Goal: Navigation & Orientation: Find specific page/section

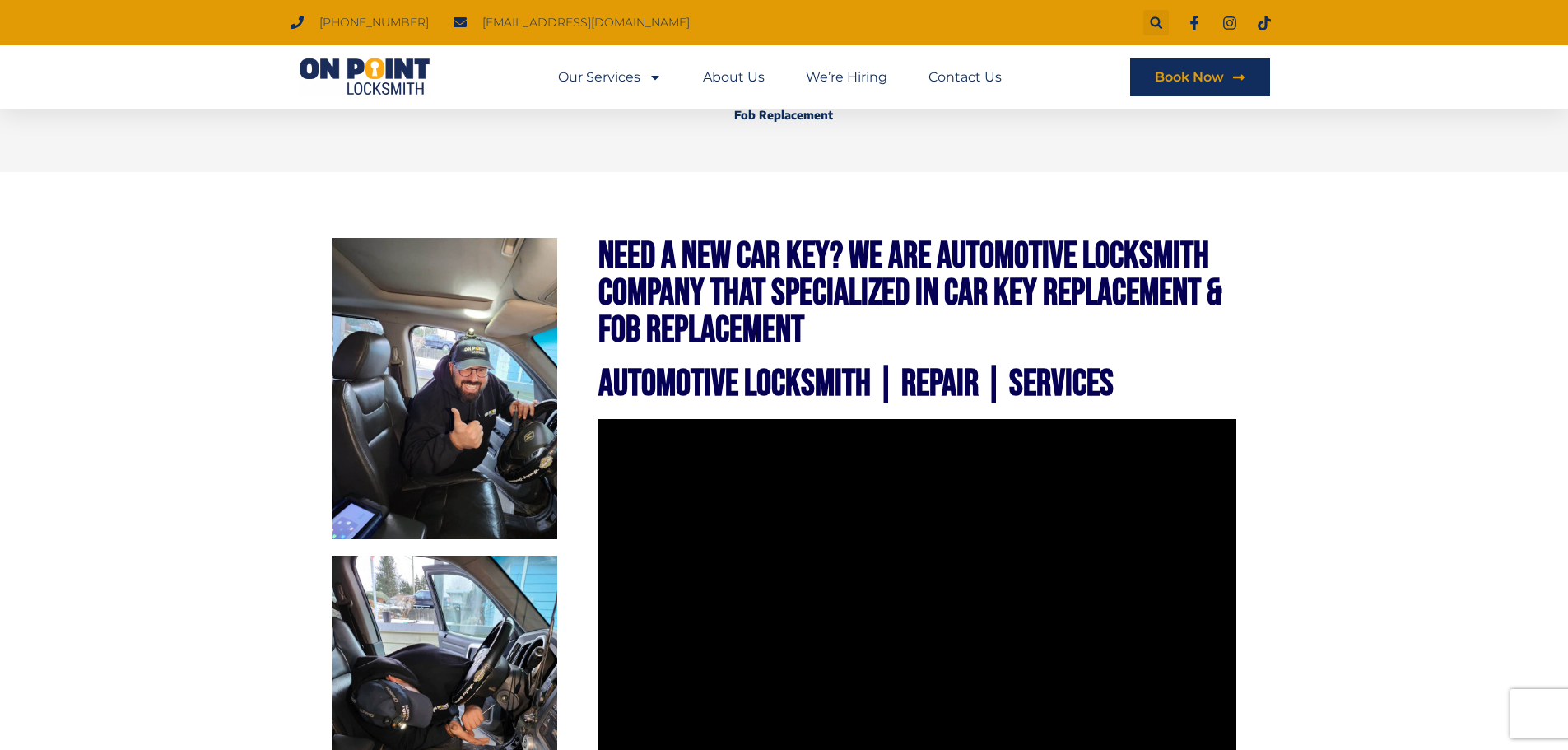
scroll to position [412, 0]
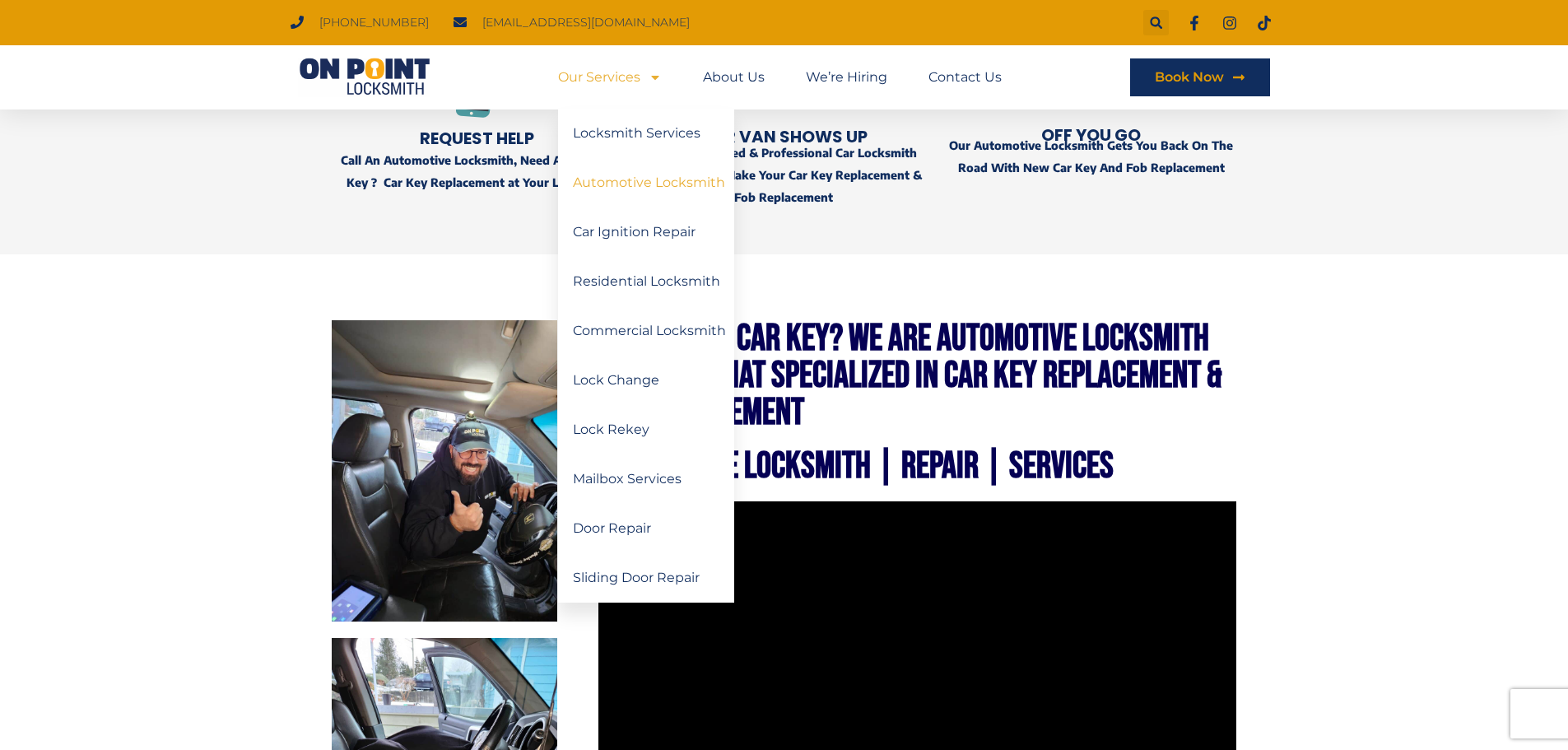
click at [657, 181] on link "Automotive Locksmith" at bounding box center [646, 183] width 177 height 50
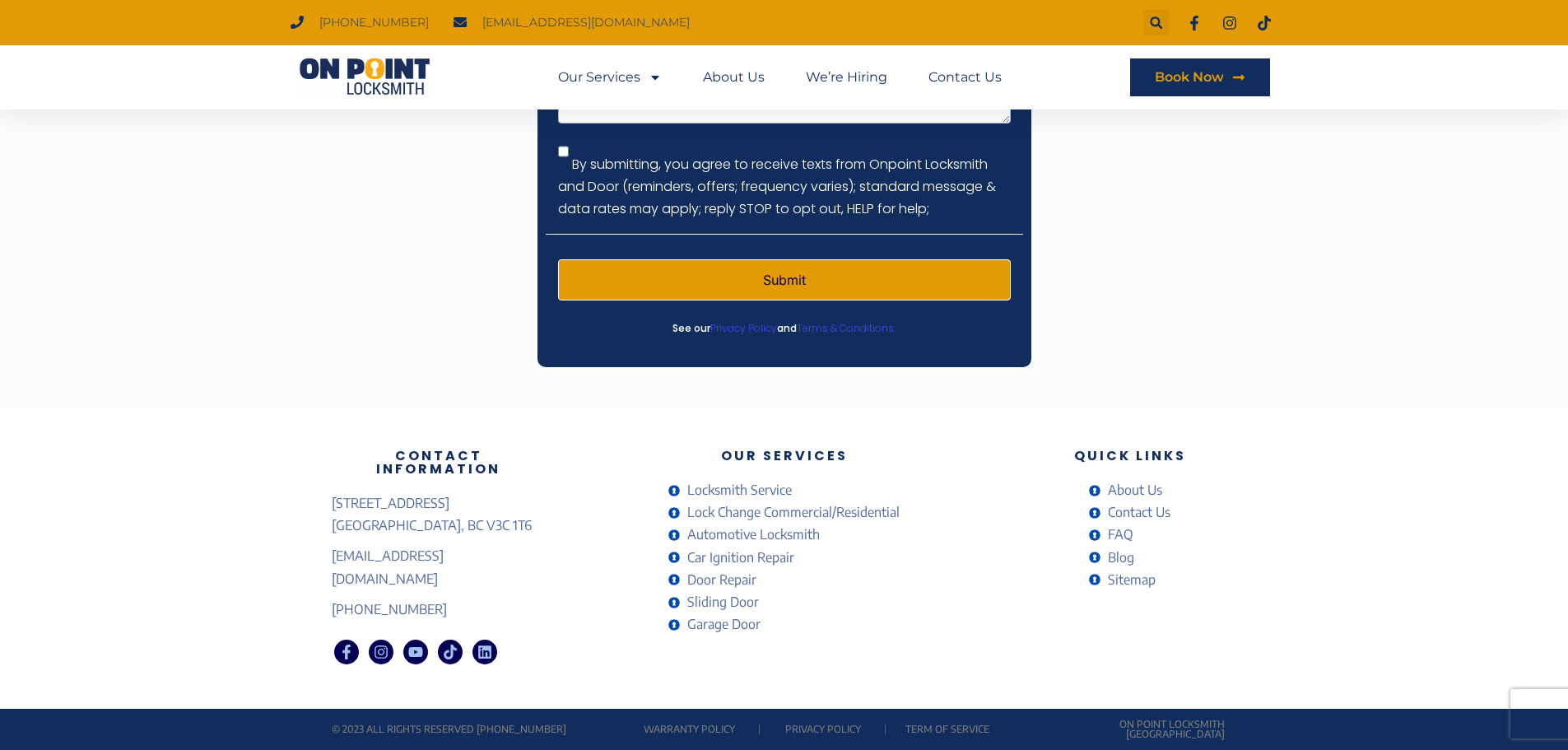
scroll to position [5261, 0]
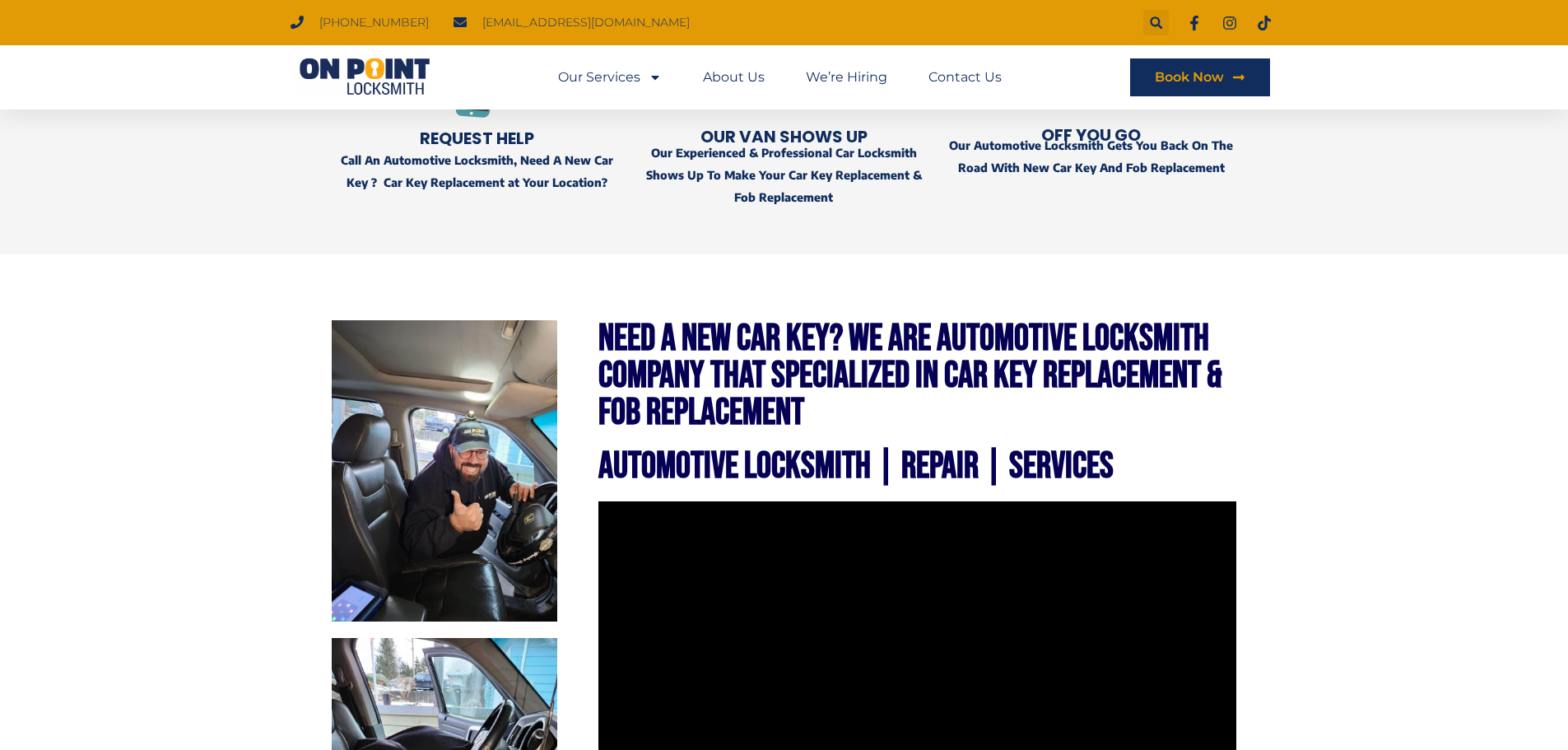
scroll to position [412, 0]
